Goal: Task Accomplishment & Management: Complete application form

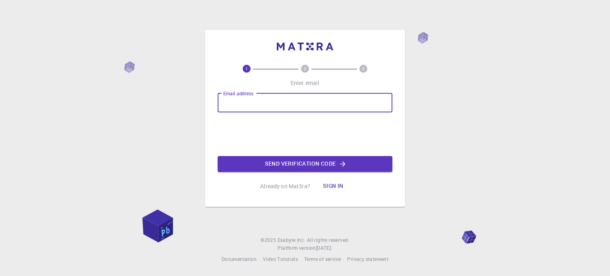
click at [274, 95] on input "Email address" at bounding box center [305, 102] width 175 height 19
type input "Ndat7483@gmail.com"
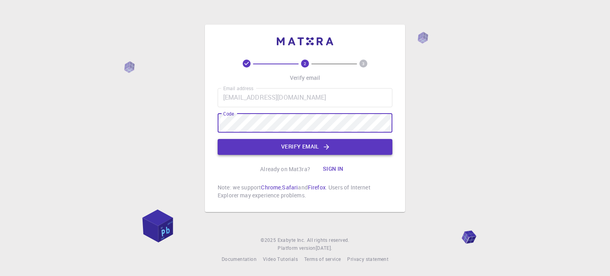
click at [279, 147] on button "Verify email" at bounding box center [305, 147] width 175 height 16
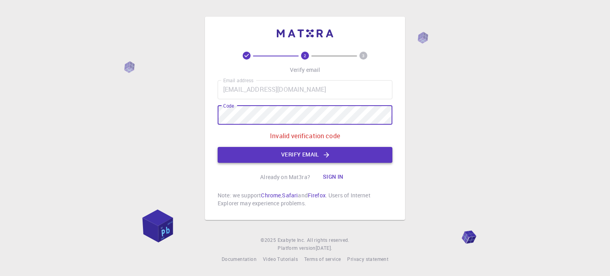
click at [257, 153] on button "Verify email" at bounding box center [305, 155] width 175 height 16
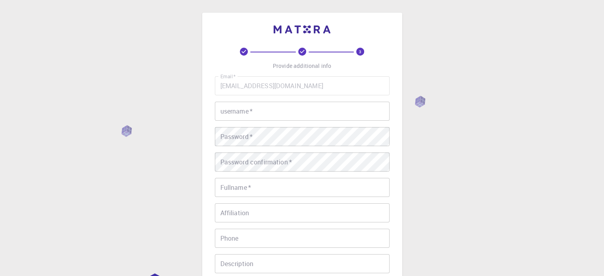
click at [601, 71] on div "3 Provide additional info Email   * Ndat7483@gmail.com Email   * username   * u…" at bounding box center [302, 202] width 604 height 404
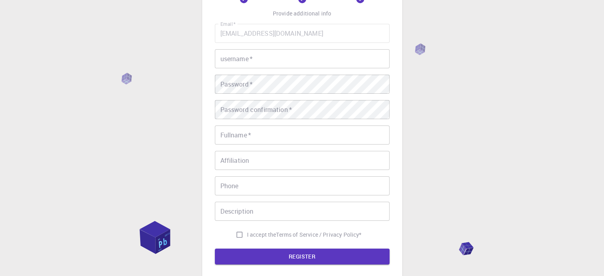
scroll to position [59, 0]
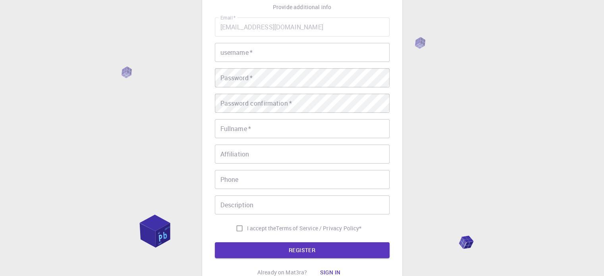
click at [244, 127] on input "Fullname   *" at bounding box center [302, 128] width 175 height 19
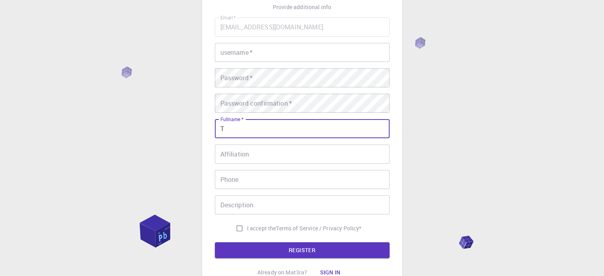
click at [244, 127] on input "T" at bounding box center [302, 128] width 175 height 19
type input "T"
type input "[PERSON_NAME]"
click at [257, 154] on input "Affiliation" at bounding box center [302, 154] width 175 height 19
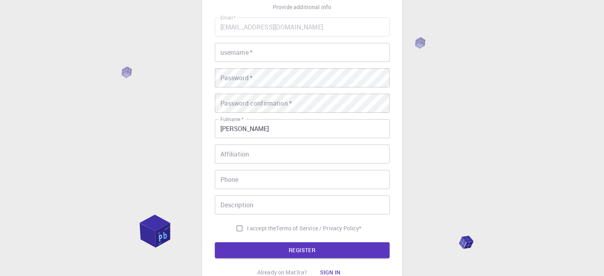
click at [264, 90] on div "Email   * Ndat7483@gmail.com Email   * username   * username   * Password   * P…" at bounding box center [302, 126] width 175 height 218
click at [260, 96] on div "Password confirmation   * Password confirmation   *" at bounding box center [302, 103] width 175 height 19
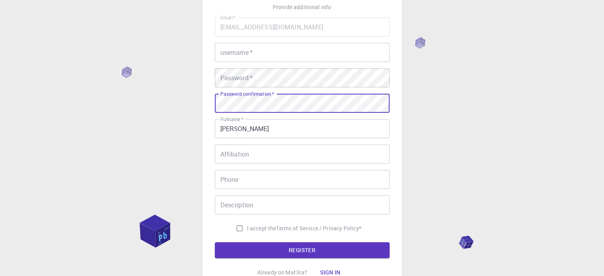
click at [254, 48] on input "username   *" at bounding box center [302, 52] width 175 height 19
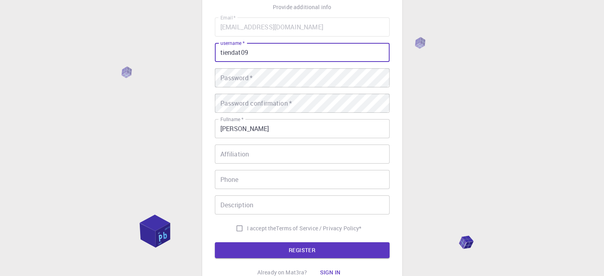
type input "tiendat09"
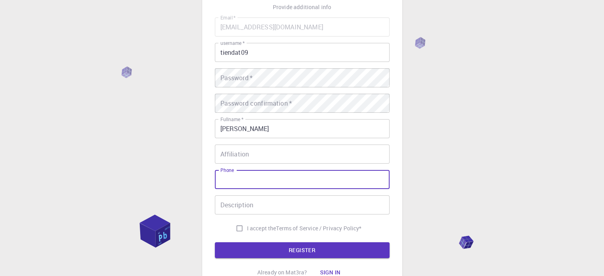
click at [252, 181] on input "Phone" at bounding box center [302, 179] width 175 height 19
click at [256, 206] on input "Description" at bounding box center [302, 204] width 175 height 19
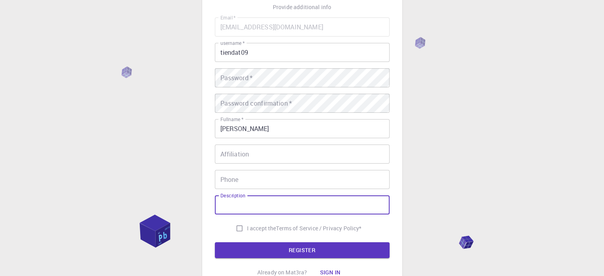
click at [236, 227] on input "I accept the Terms of Service / Privacy Policy *" at bounding box center [239, 228] width 15 height 15
checkbox input "true"
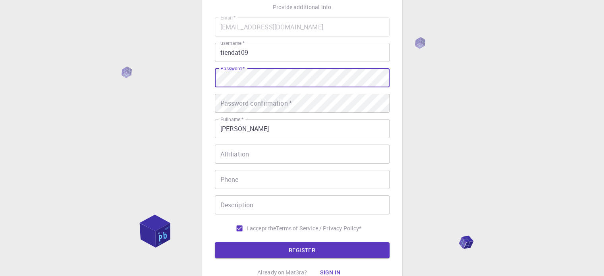
click at [237, 74] on div "Password   * Password   *" at bounding box center [302, 77] width 175 height 19
click at [207, 87] on div "3 Provide additional info Email   * Ndat7483@gmail.com Email   * username   * t…" at bounding box center [302, 123] width 200 height 339
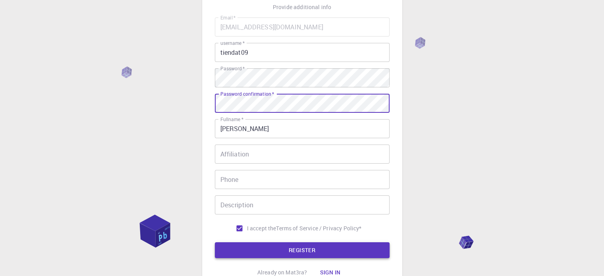
click at [262, 247] on button "REGISTER" at bounding box center [302, 250] width 175 height 16
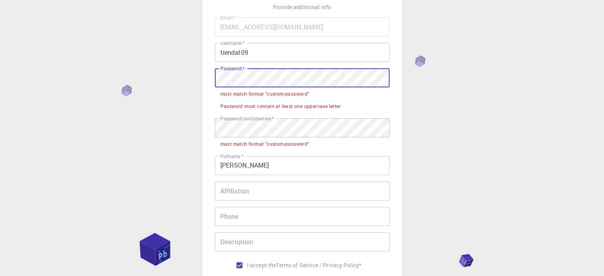
click at [184, 77] on div "3 Provide additional info Email   * Ndat7483@gmail.com Email   * username   * t…" at bounding box center [302, 161] width 604 height 441
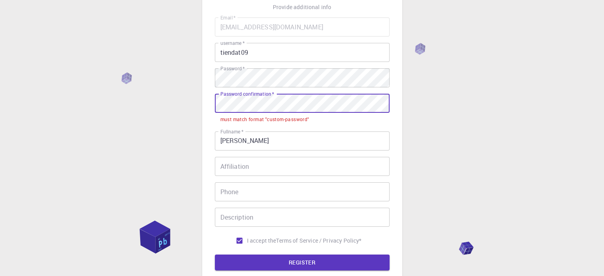
click at [174, 105] on div "3 Provide additional info Email   * Ndat7483@gmail.com Email   * username   * t…" at bounding box center [302, 149] width 604 height 416
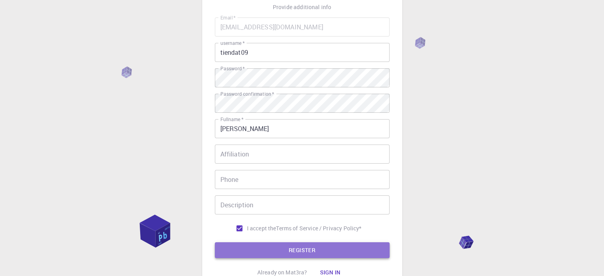
click at [241, 244] on button "REGISTER" at bounding box center [302, 250] width 175 height 16
click at [285, 253] on button "REGISTER" at bounding box center [302, 250] width 175 height 16
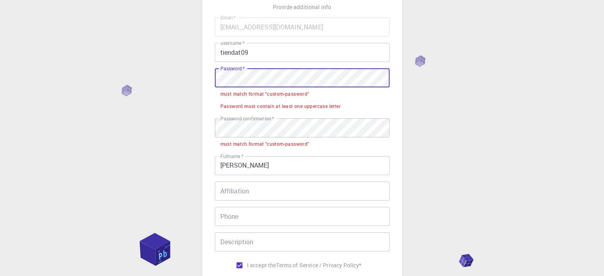
click at [194, 89] on div "3 Provide additional info Email   * Ndat7483@gmail.com Email   * username   * t…" at bounding box center [302, 161] width 604 height 441
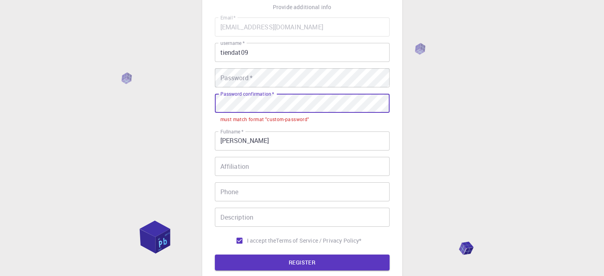
click at [165, 120] on div "3 Provide additional info Email   * Ndat7483@gmail.com Email   * username   * t…" at bounding box center [302, 149] width 604 height 416
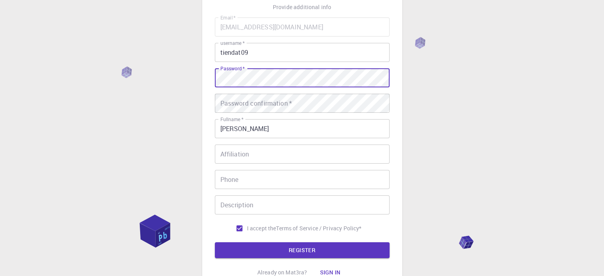
click at [239, 73] on div "Password   * Password   *" at bounding box center [302, 77] width 175 height 19
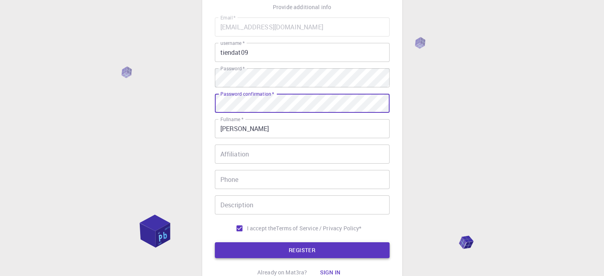
click at [255, 246] on button "REGISTER" at bounding box center [302, 250] width 175 height 16
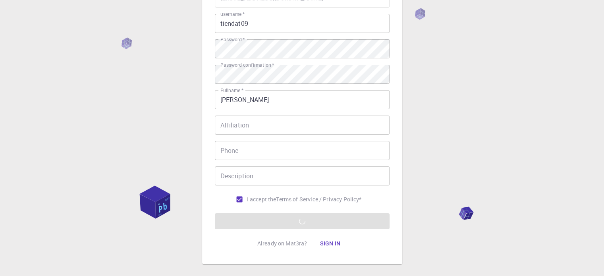
scroll to position [128, 0]
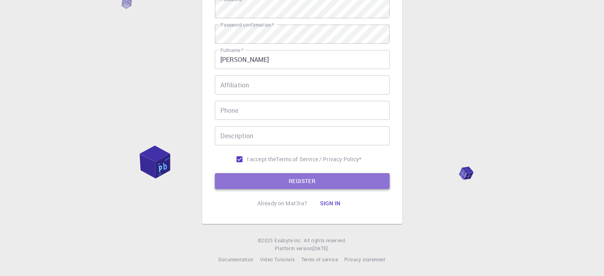
click at [314, 181] on button "REGISTER" at bounding box center [302, 181] width 175 height 16
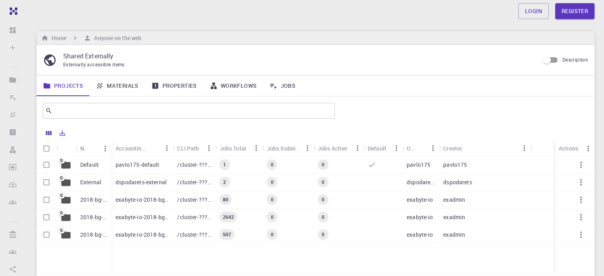
click at [93, 164] on p "Default" at bounding box center [89, 165] width 19 height 8
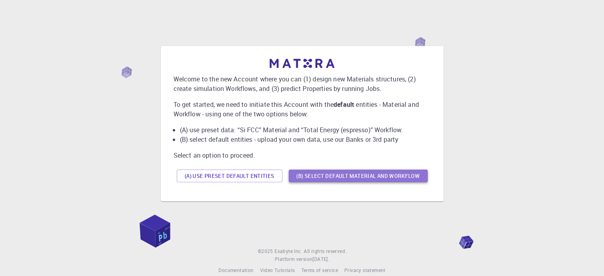
click at [326, 176] on button "(B) Select default material and workflow" at bounding box center [358, 176] width 139 height 13
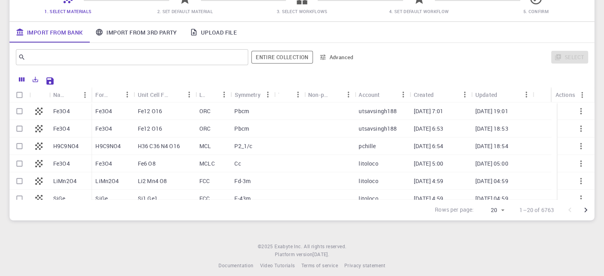
scroll to position [80, 0]
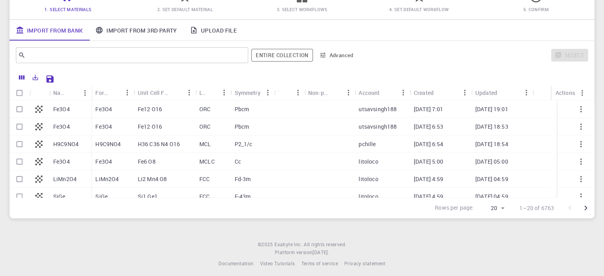
click at [110, 127] on p "Fe3O4" at bounding box center [103, 127] width 17 height 8
checkbox input "false"
click at [50, 125] on div "Fe3O4" at bounding box center [70, 126] width 42 height 17
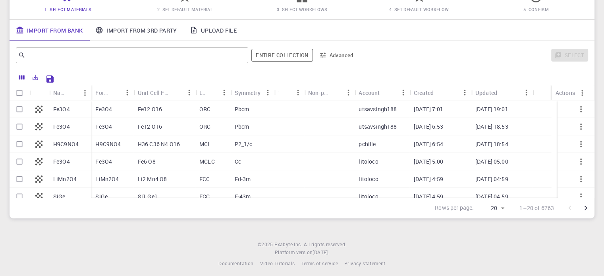
click at [50, 125] on div "Fe3O4" at bounding box center [70, 126] width 42 height 17
checkbox input "true"
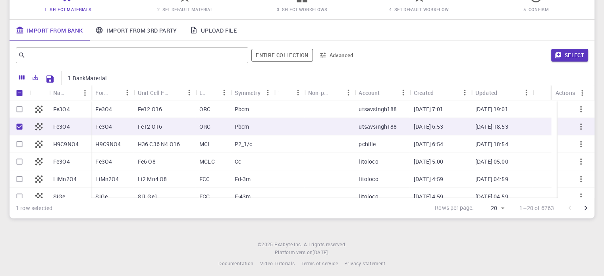
click at [50, 125] on div "Fe3O4" at bounding box center [70, 126] width 42 height 17
checkbox input "false"
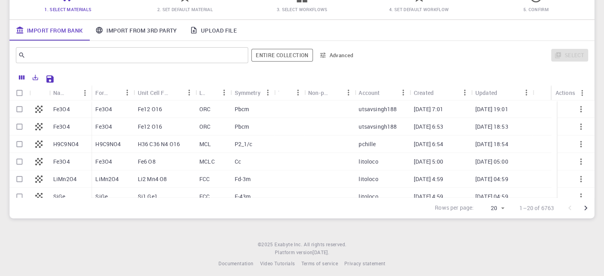
click at [412, 127] on div "[DATE] 6:53" at bounding box center [441, 126] width 62 height 17
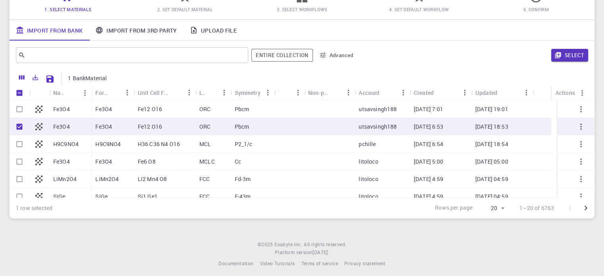
checkbox input "true"
click at [412, 127] on div "[DATE] 6:53" at bounding box center [441, 126] width 62 height 17
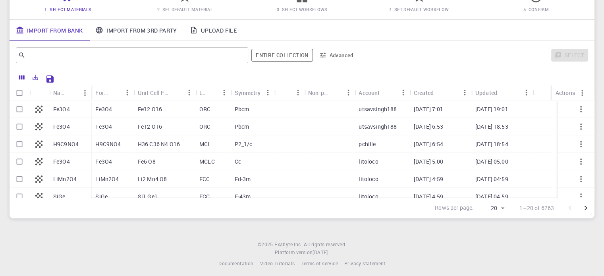
checkbox input "false"
click at [412, 127] on div "[DATE] 6:53" at bounding box center [441, 126] width 62 height 17
checkbox input "true"
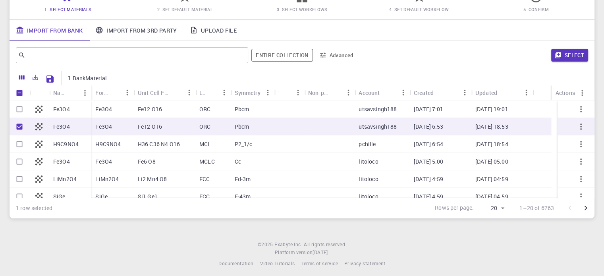
click at [391, 125] on p "utsavsingh188" at bounding box center [377, 127] width 38 height 8
checkbox input "false"
click at [391, 125] on p "utsavsingh188" at bounding box center [377, 127] width 38 height 8
checkbox input "true"
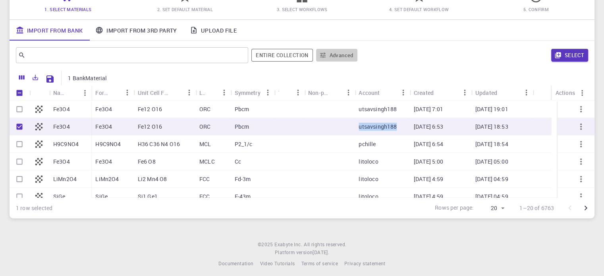
click at [343, 50] on button "Advanced" at bounding box center [336, 55] width 41 height 13
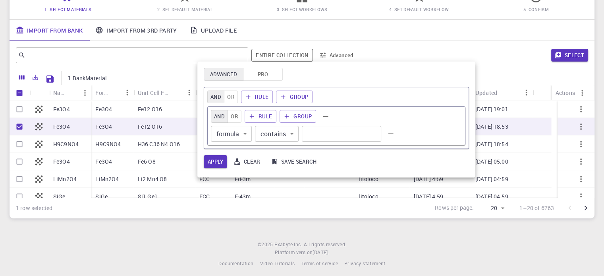
click at [343, 50] on div at bounding box center [302, 138] width 604 height 276
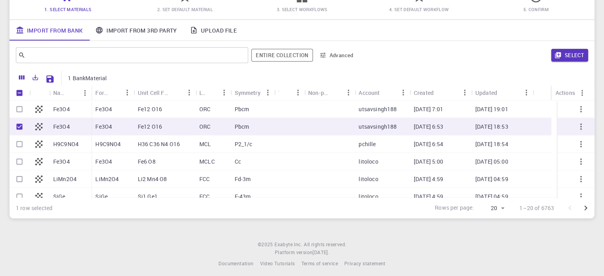
click at [340, 54] on button "Advanced" at bounding box center [336, 55] width 41 height 13
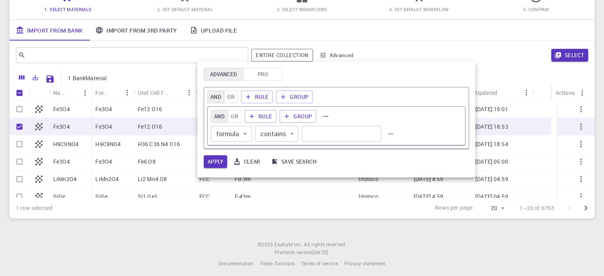
click at [340, 54] on div at bounding box center [302, 138] width 604 height 276
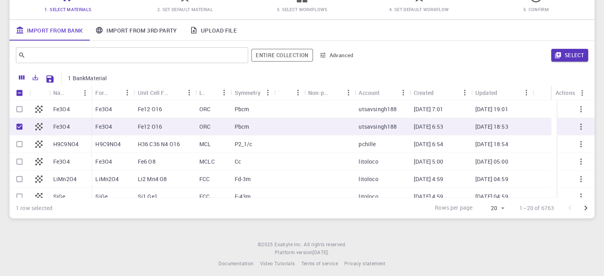
click at [22, 126] on input "Unselect row" at bounding box center [19, 126] width 15 height 15
checkbox input "false"
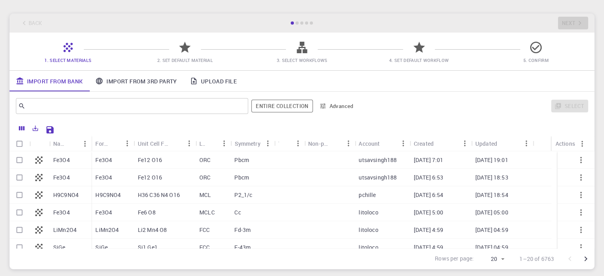
scroll to position [0, 0]
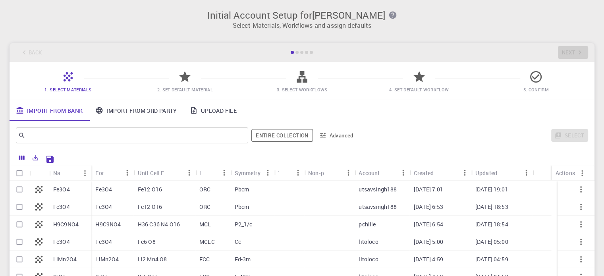
click at [187, 81] on icon at bounding box center [185, 76] width 12 height 11
click at [443, 207] on p "[DATE] 6:53" at bounding box center [429, 207] width 30 height 8
checkbox input "true"
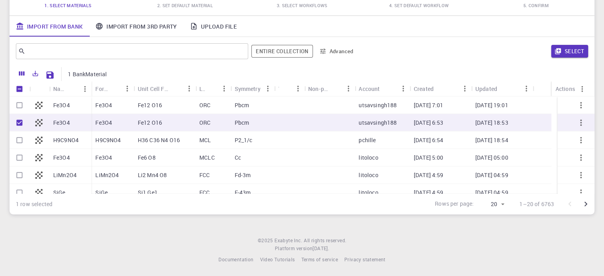
click at [92, 160] on div "Fe3O4" at bounding box center [112, 157] width 42 height 17
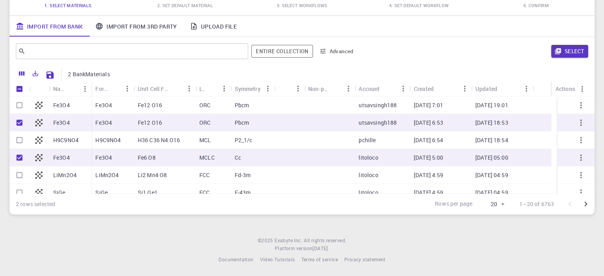
click at [16, 154] on input "Unselect row" at bounding box center [19, 157] width 15 height 15
checkbox input "false"
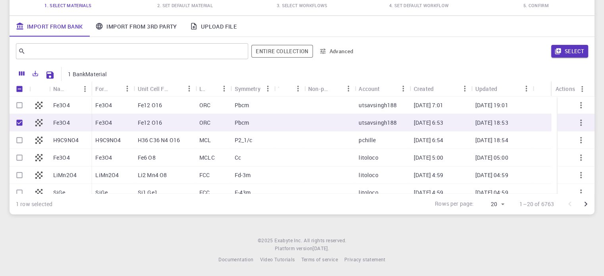
click at [17, 120] on input "Unselect row" at bounding box center [19, 122] width 15 height 15
checkbox input "false"
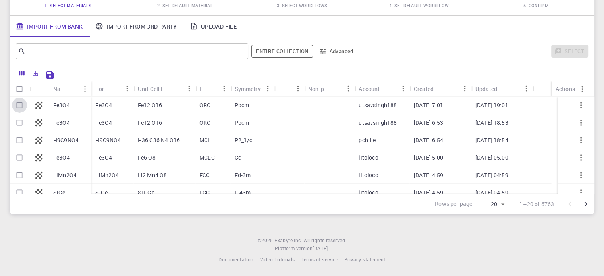
click at [23, 100] on input "Select row" at bounding box center [19, 105] width 15 height 15
checkbox input "true"
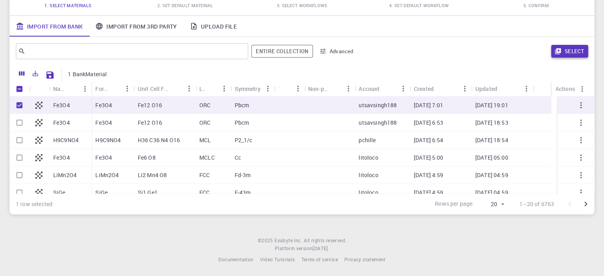
click at [577, 51] on button "Select" at bounding box center [569, 51] width 37 height 13
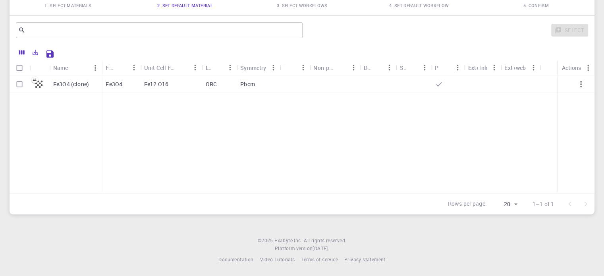
click at [60, 77] on div "Fe3O4 (clone)" at bounding box center [75, 83] width 52 height 17
checkbox input "true"
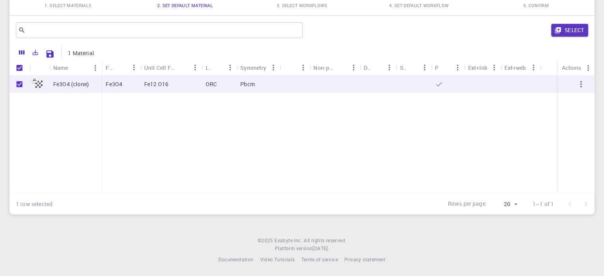
click at [59, 81] on p "Fe3O4 (clone)" at bounding box center [71, 84] width 36 height 8
checkbox input "false"
click at [59, 81] on p "Fe3O4 (clone)" at bounding box center [71, 84] width 36 height 8
checkbox input "true"
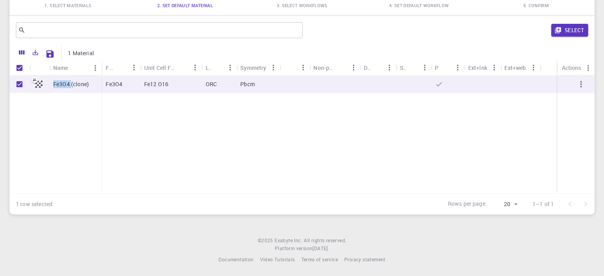
checkbox input "true"
click at [565, 31] on button "Select" at bounding box center [569, 30] width 37 height 13
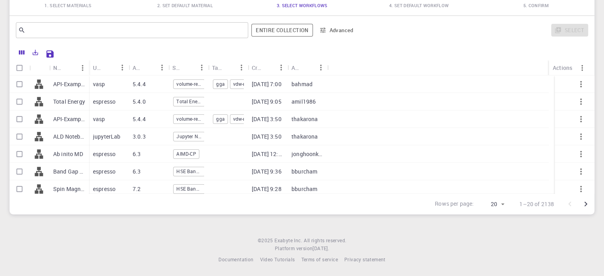
click at [89, 6] on span "1. Select Materials" at bounding box center [67, 5] width 47 height 6
click at [127, 106] on div "espresso" at bounding box center [109, 101] width 40 height 17
checkbox input "true"
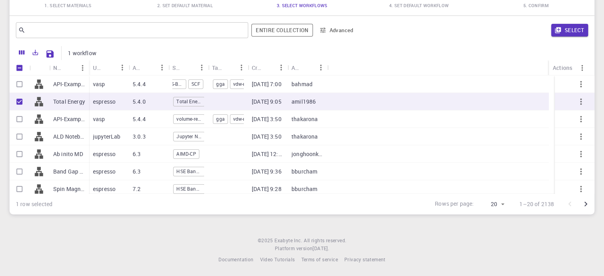
click at [106, 118] on div "vasp" at bounding box center [109, 118] width 40 height 17
checkbox input "false"
click at [56, 6] on span "1. Select Materials" at bounding box center [67, 5] width 47 height 6
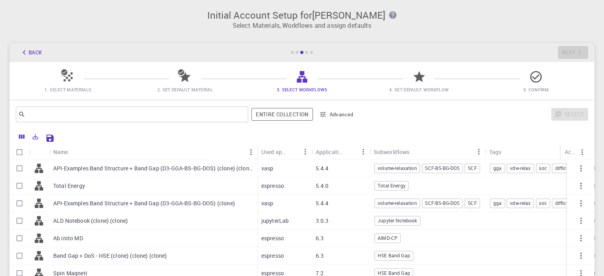
click at [294, 52] on div at bounding box center [292, 52] width 3 height 3
click at [192, 87] on span "2. Set Default Material" at bounding box center [185, 90] width 56 height 6
click at [67, 89] on span "1. Select Materials" at bounding box center [67, 90] width 47 height 6
click at [74, 73] on icon at bounding box center [68, 77] width 14 height 14
click at [62, 82] on icon at bounding box center [68, 77] width 14 height 14
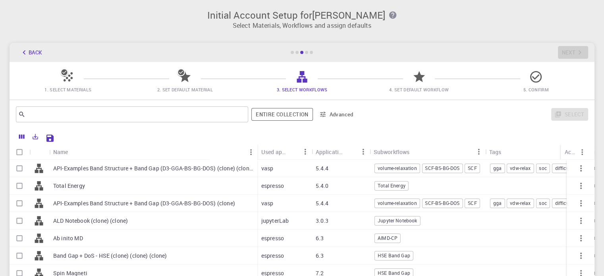
click at [62, 82] on icon at bounding box center [68, 77] width 14 height 14
